Goal: Browse casually

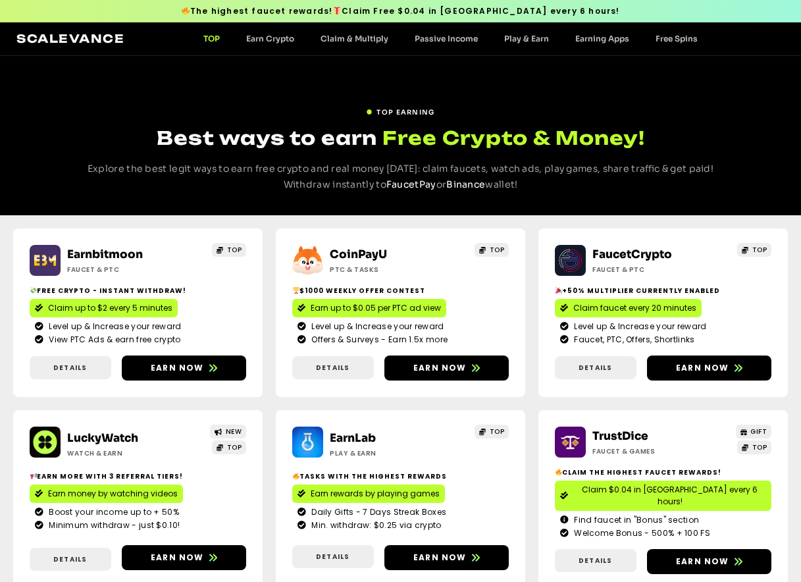
click at [48, 261] on img at bounding box center [45, 260] width 31 height 31
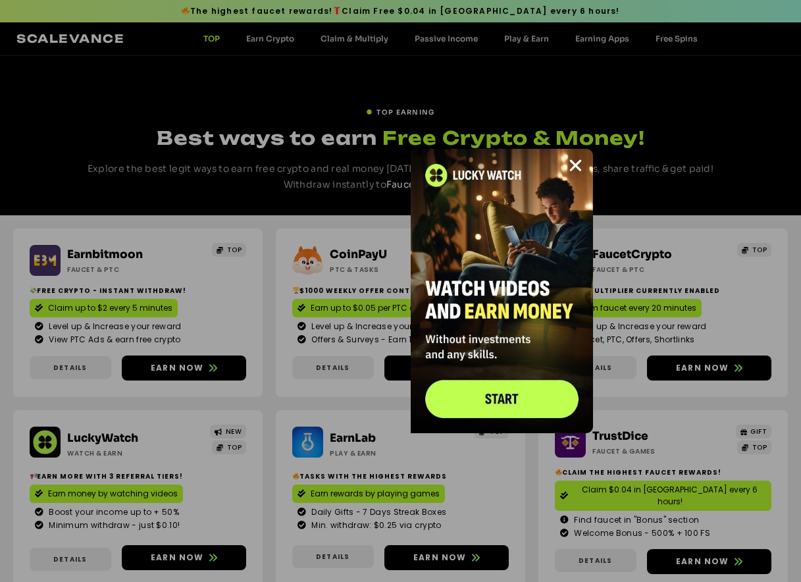
click at [496, 395] on img at bounding box center [502, 291] width 182 height 284
click at [571, 163] on icon "Close" at bounding box center [576, 165] width 16 height 16
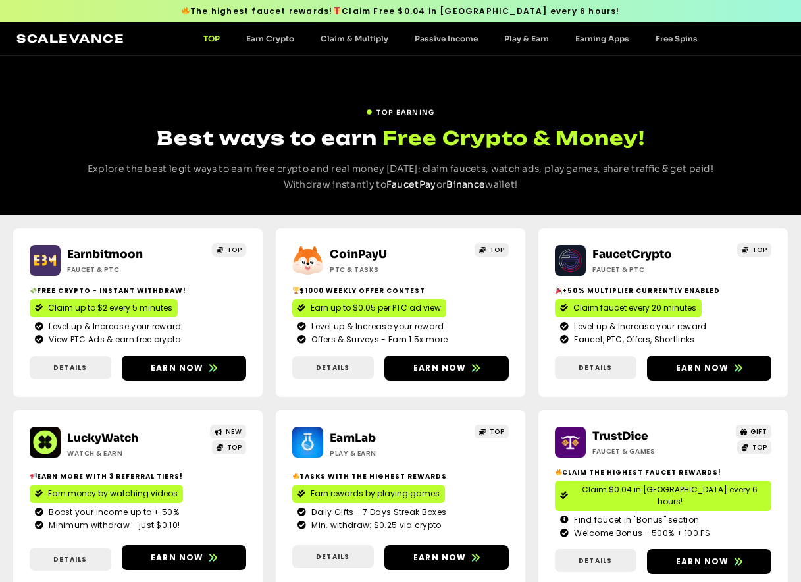
click at [45, 264] on img at bounding box center [45, 260] width 31 height 31
click at [43, 266] on img at bounding box center [45, 260] width 31 height 31
click at [46, 262] on img at bounding box center [45, 260] width 31 height 31
click at [43, 268] on img at bounding box center [45, 260] width 31 height 31
click at [46, 257] on img at bounding box center [45, 260] width 31 height 31
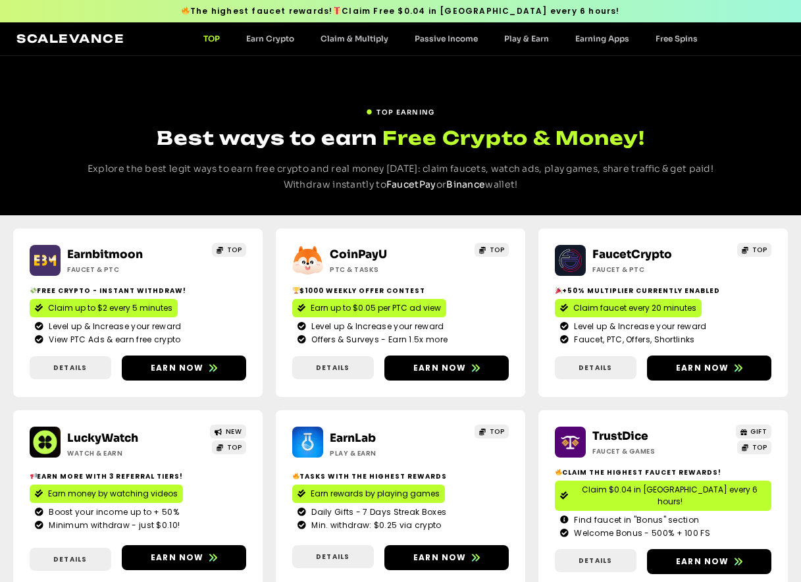
click at [41, 269] on img at bounding box center [45, 260] width 31 height 31
click at [45, 269] on img at bounding box center [45, 260] width 31 height 31
click at [47, 264] on img at bounding box center [45, 260] width 31 height 31
click at [41, 257] on img at bounding box center [45, 260] width 31 height 31
click at [41, 263] on img at bounding box center [45, 260] width 31 height 31
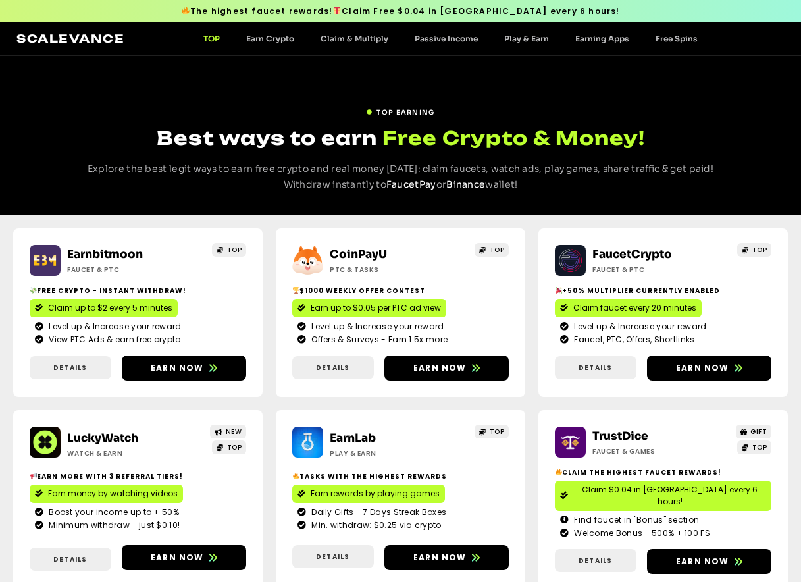
click at [38, 265] on img at bounding box center [45, 260] width 31 height 31
click at [38, 261] on img at bounding box center [45, 260] width 31 height 31
click at [48, 265] on img at bounding box center [45, 260] width 31 height 31
click at [43, 267] on img at bounding box center [45, 260] width 31 height 31
click at [270, 36] on link "Earn Crypto" at bounding box center [270, 39] width 74 height 10
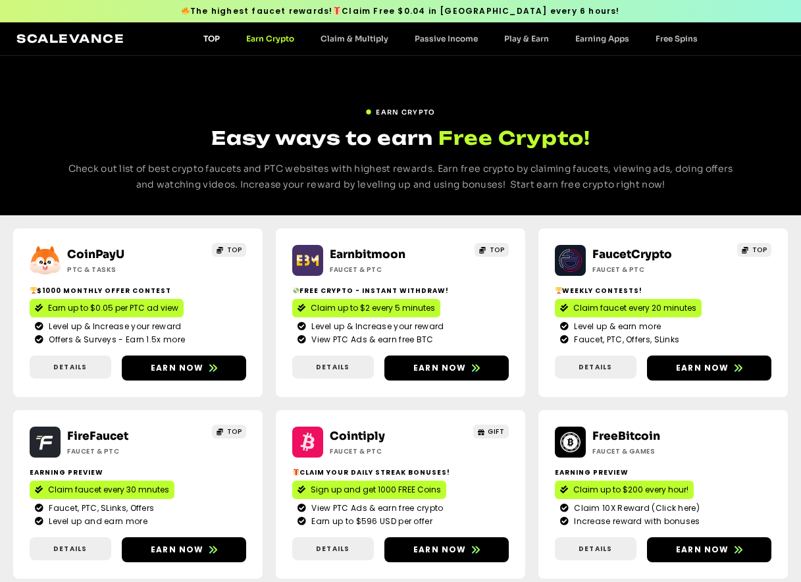
click at [209, 36] on link "TOP" at bounding box center [211, 39] width 43 height 10
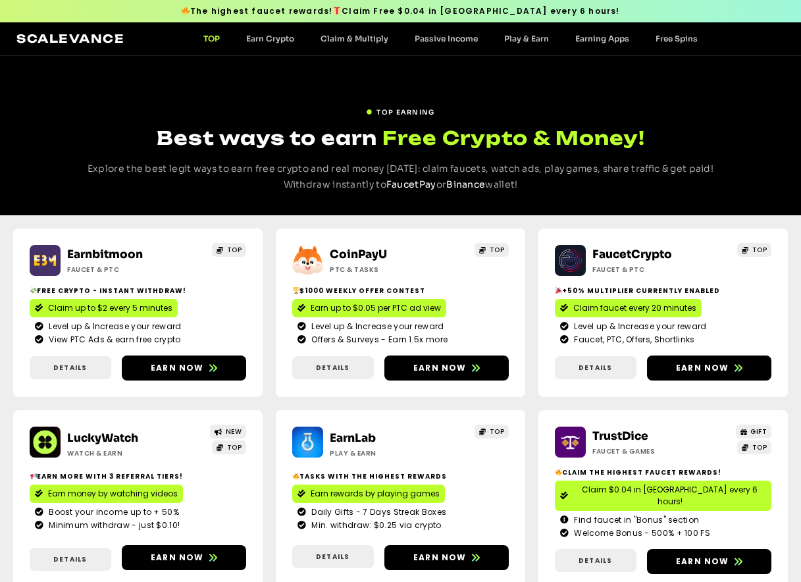
click at [35, 265] on img at bounding box center [45, 260] width 31 height 31
click at [40, 264] on img at bounding box center [45, 260] width 31 height 31
click at [45, 254] on img at bounding box center [45, 260] width 31 height 31
click at [49, 269] on img at bounding box center [45, 260] width 31 height 31
click at [45, 256] on img at bounding box center [45, 260] width 31 height 31
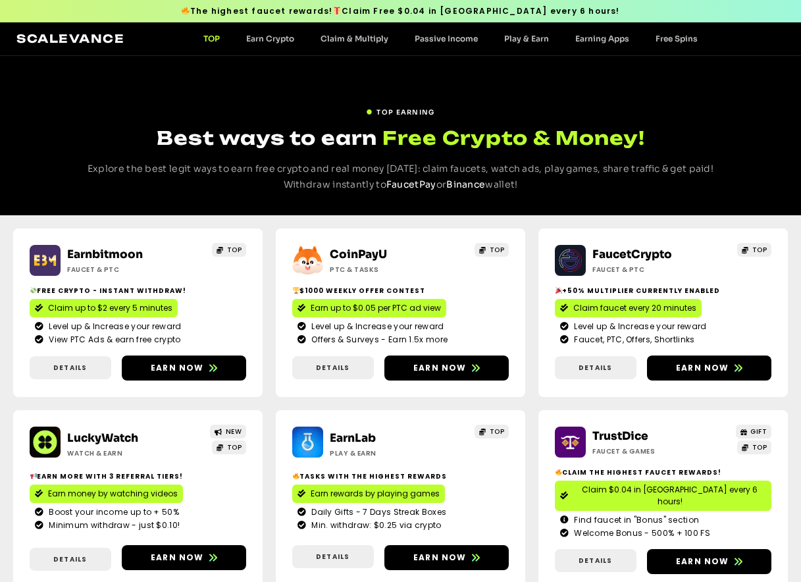
click at [41, 269] on img at bounding box center [45, 260] width 31 height 31
click at [40, 254] on img at bounding box center [45, 260] width 31 height 31
click at [48, 271] on img at bounding box center [45, 260] width 31 height 31
click at [41, 257] on img at bounding box center [45, 260] width 31 height 31
click at [45, 257] on img at bounding box center [45, 260] width 31 height 31
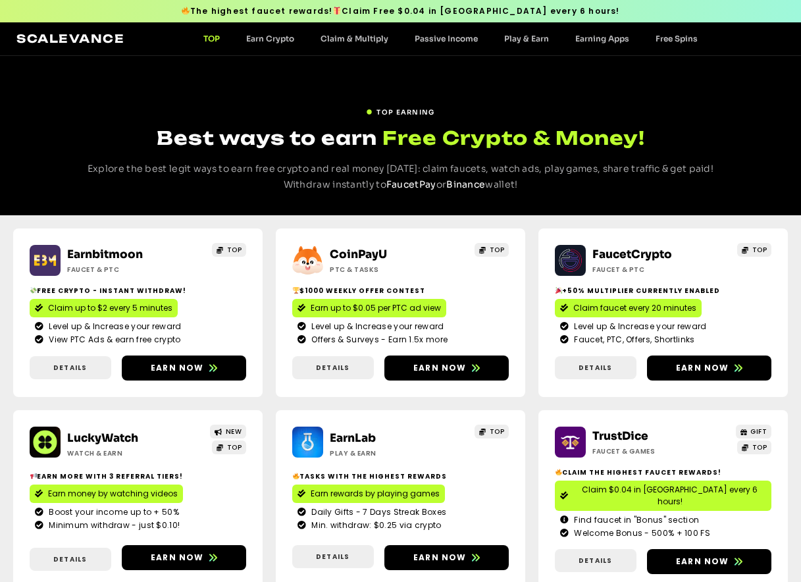
click at [43, 267] on img at bounding box center [45, 260] width 31 height 31
click at [48, 265] on img at bounding box center [45, 260] width 31 height 31
click at [44, 262] on img at bounding box center [45, 260] width 31 height 31
click at [41, 256] on img at bounding box center [45, 260] width 31 height 31
click at [51, 265] on img at bounding box center [45, 260] width 31 height 31
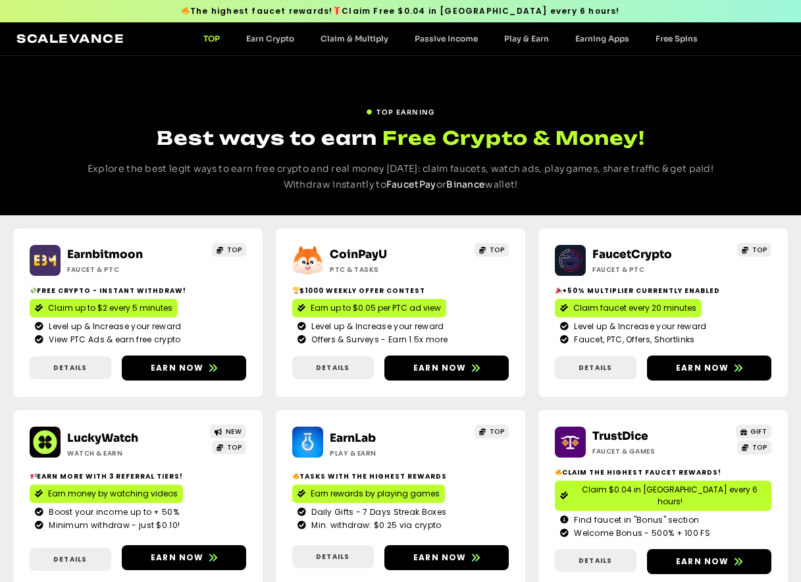
click at [47, 259] on img at bounding box center [45, 260] width 31 height 31
